Goal: Navigation & Orientation: Understand site structure

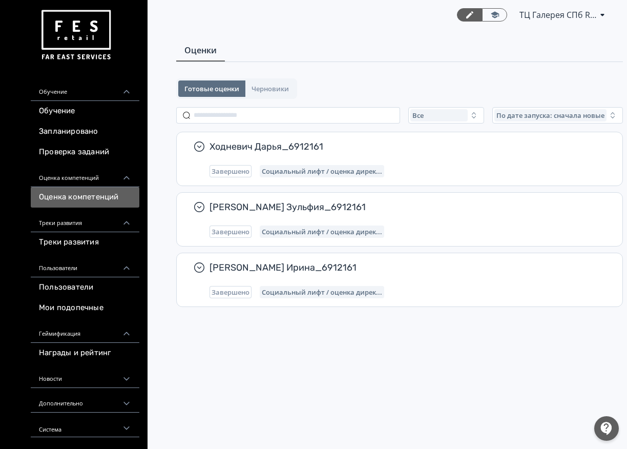
click at [106, 245] on link "Треки развития" at bounding box center [85, 242] width 109 height 20
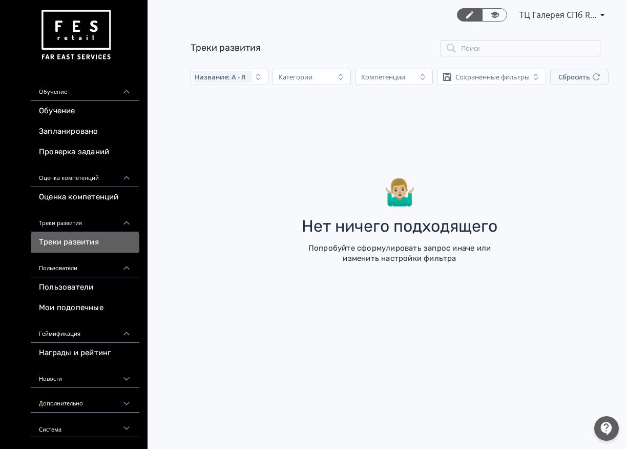
click at [110, 225] on div "Треки развития" at bounding box center [85, 219] width 109 height 25
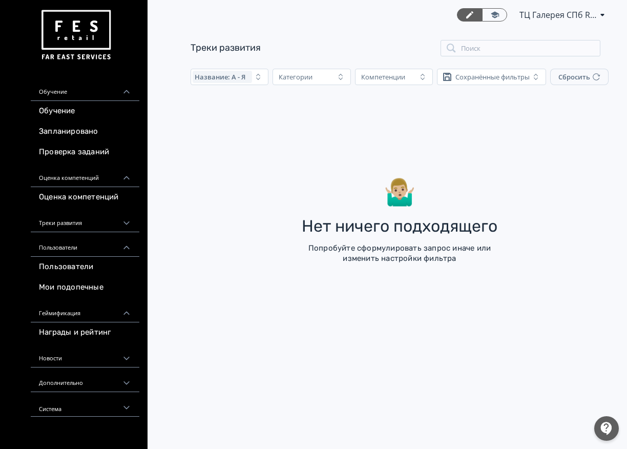
click at [111, 207] on div "Треки развития" at bounding box center [85, 219] width 109 height 25
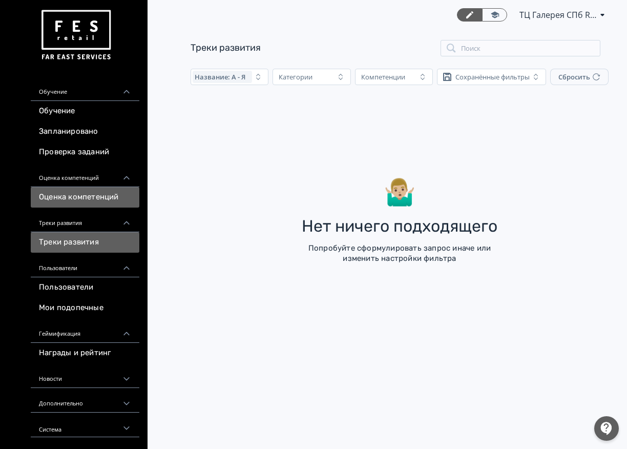
click at [116, 198] on link "Оценка компетенций" at bounding box center [85, 197] width 109 height 20
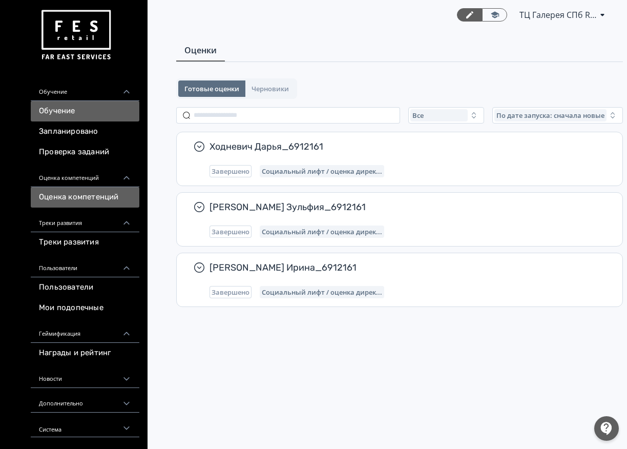
click at [92, 114] on link "Обучение" at bounding box center [85, 111] width 109 height 20
